Goal: Book appointment/travel/reservation

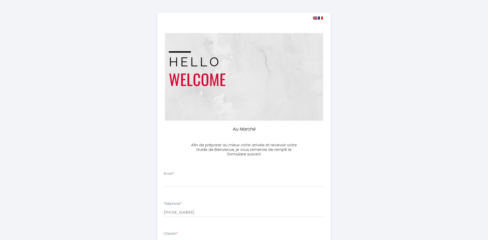
select select
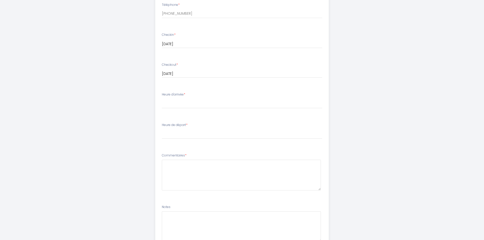
scroll to position [193, 0]
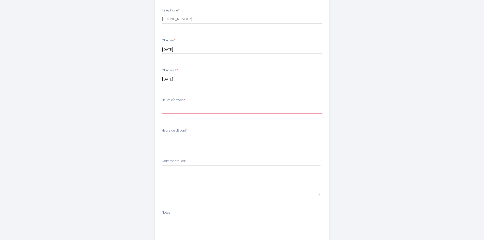
click at [170, 109] on select "17:00 17:30 18:00 18:30 19:00 19:30 20:00 20:30 21:00 21:30 22:00 22:30 23:00 2…" at bounding box center [242, 109] width 160 height 10
select select "17:30"
click at [162, 104] on select "17:00 17:30 18:00 18:30 19:00 19:30 20:00 20:30 21:00 21:30 22:00 22:30 23:00 2…" at bounding box center [242, 109] width 160 height 10
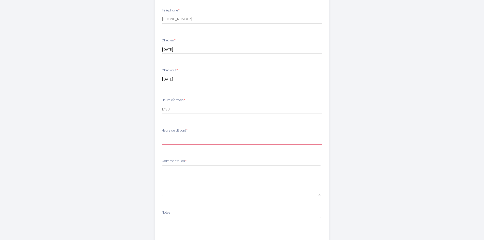
click at [170, 141] on select "00:00 00:30 01:00 01:30 02:00 02:30 03:00 03:30 04:00 04:30 05:00 05:30 06:00 0…" at bounding box center [242, 140] width 160 height 10
click at [162, 135] on select "00:00 00:30 01:00 01:30 02:00 02:30 03:00 03:30 04:00 04:30 05:00 05:30 06:00 0…" at bounding box center [242, 140] width 160 height 10
click at [175, 139] on select "00:00 00:30 01:00 01:30 02:00 02:30 03:00 03:30 04:00 04:30 05:00 05:30 06:00 0…" at bounding box center [242, 140] width 160 height 10
click at [355, 124] on div "Au Marché Afin de préparer au mieux votre arrivée et recevoir votre Guide de Bi…" at bounding box center [242, 49] width 260 height 484
click at [176, 139] on select "00:00 00:30 01:00 01:30 02:00 02:30 03:00 03:30 04:00 04:30 05:00 05:30 06:00 0…" at bounding box center [242, 140] width 160 height 10
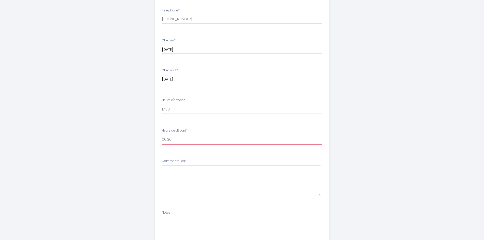
select select "07:00"
click at [162, 135] on select "00:00 00:30 01:00 01:30 02:00 02:30 03:00 03:30 04:00 04:30 05:00 05:30 06:00 0…" at bounding box center [242, 140] width 160 height 10
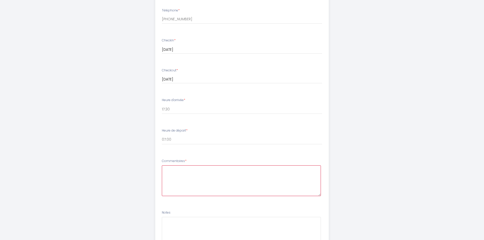
click at [186, 175] on textarea at bounding box center [241, 180] width 159 height 31
drag, startPoint x: 162, startPoint y: 162, endPoint x: 184, endPoint y: 162, distance: 22.6
click at [184, 162] on label "Commentaires *" at bounding box center [174, 161] width 25 height 5
copy label "Commentaires"
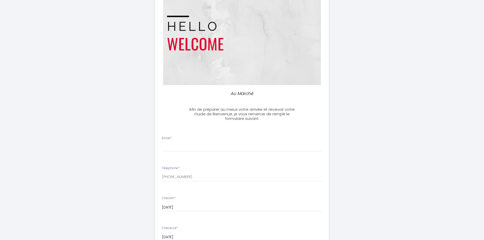
scroll to position [15, 0]
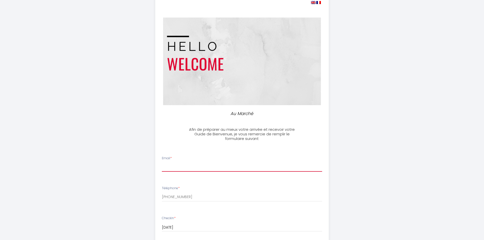
click at [183, 166] on input "Email *" at bounding box center [242, 167] width 160 height 9
type input "[EMAIL_ADDRESS][DOMAIN_NAME]"
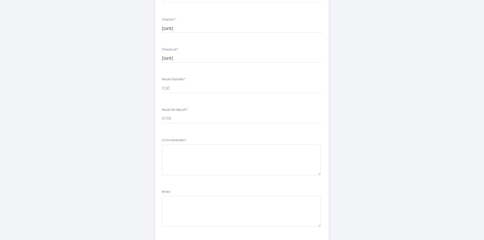
scroll to position [219, 0]
click at [191, 162] on textarea at bounding box center [241, 155] width 159 height 31
paste textarea "Le calme et la propreté sont nos priorités. Les heures d'arrivée et de départ s…"
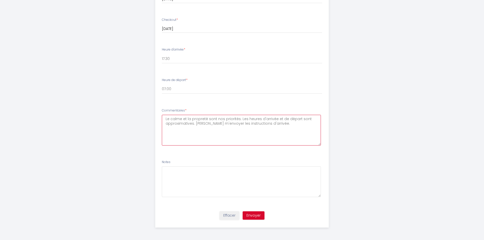
scroll to position [244, 0]
type textarea "Le calme et la propreté sont nos priorités. Les heures d'arrivée et de départ s…"
click at [254, 214] on button "Envoyer" at bounding box center [254, 215] width 22 height 9
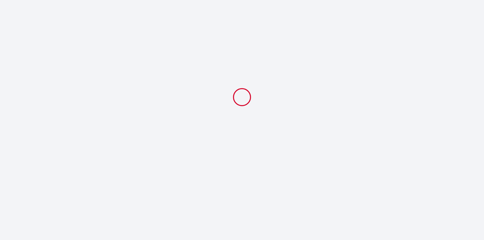
scroll to position [0, 0]
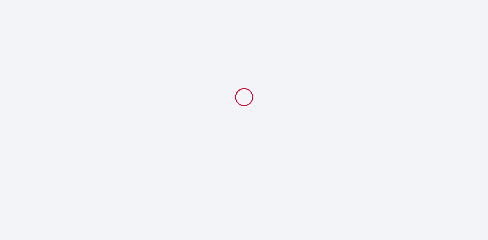
select select "17:30"
select select "07:00"
